Goal: Go to known website: Access a specific website the user already knows

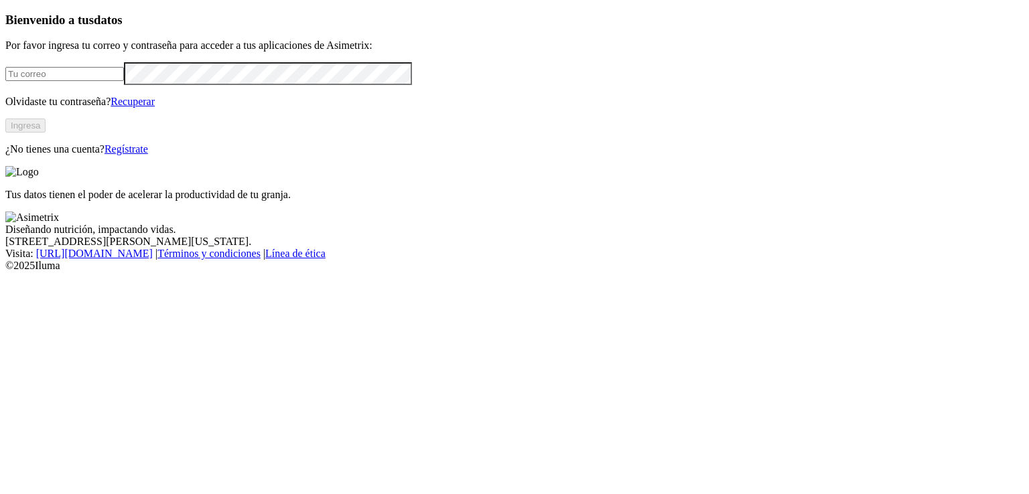
type input "[EMAIL_ADDRESS][PERSON_NAME][DOMAIN_NAME]"
click at [235, 155] on div "Bienvenido a tus datos Por favor ingresa tu correo y contraseña para acceder a …" at bounding box center [514, 84] width 1018 height 143
click at [46, 133] on button "Ingresa" at bounding box center [25, 126] width 40 height 14
